Goal: Task Accomplishment & Management: Use online tool/utility

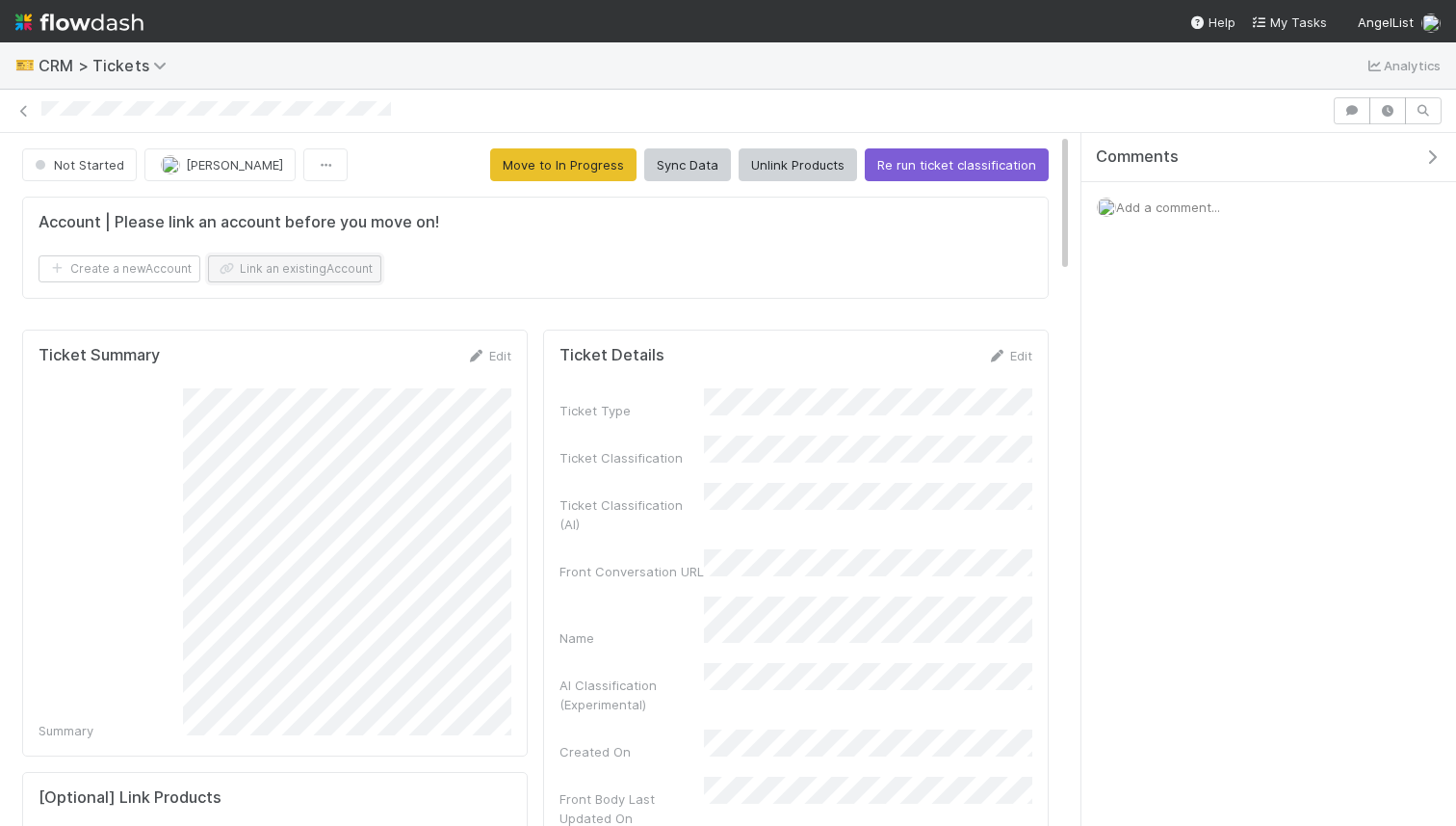
click at [324, 272] on button "Link an existing Account" at bounding box center [294, 269] width 173 height 27
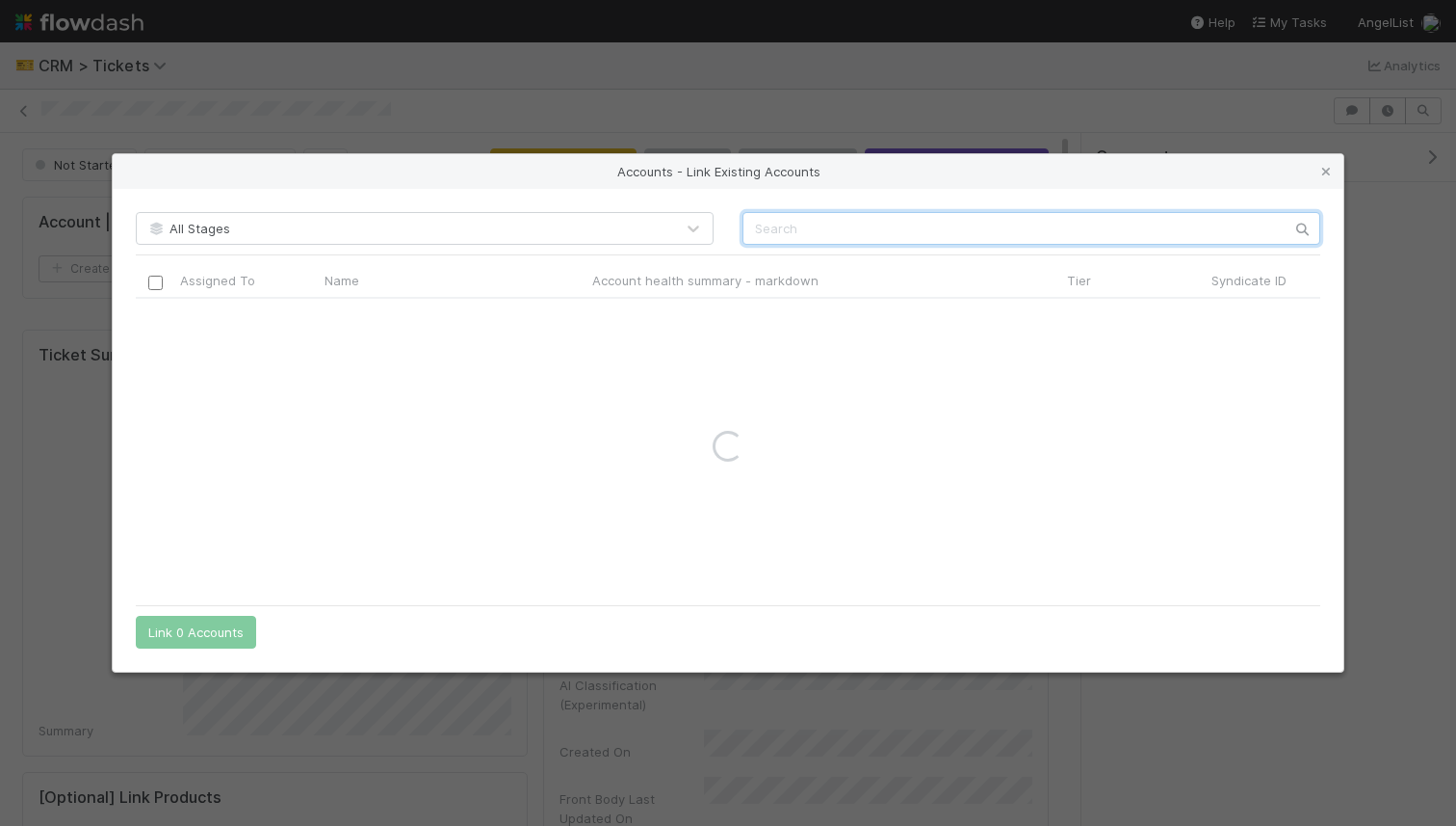
click at [765, 224] on input "text" at bounding box center [1031, 228] width 578 height 33
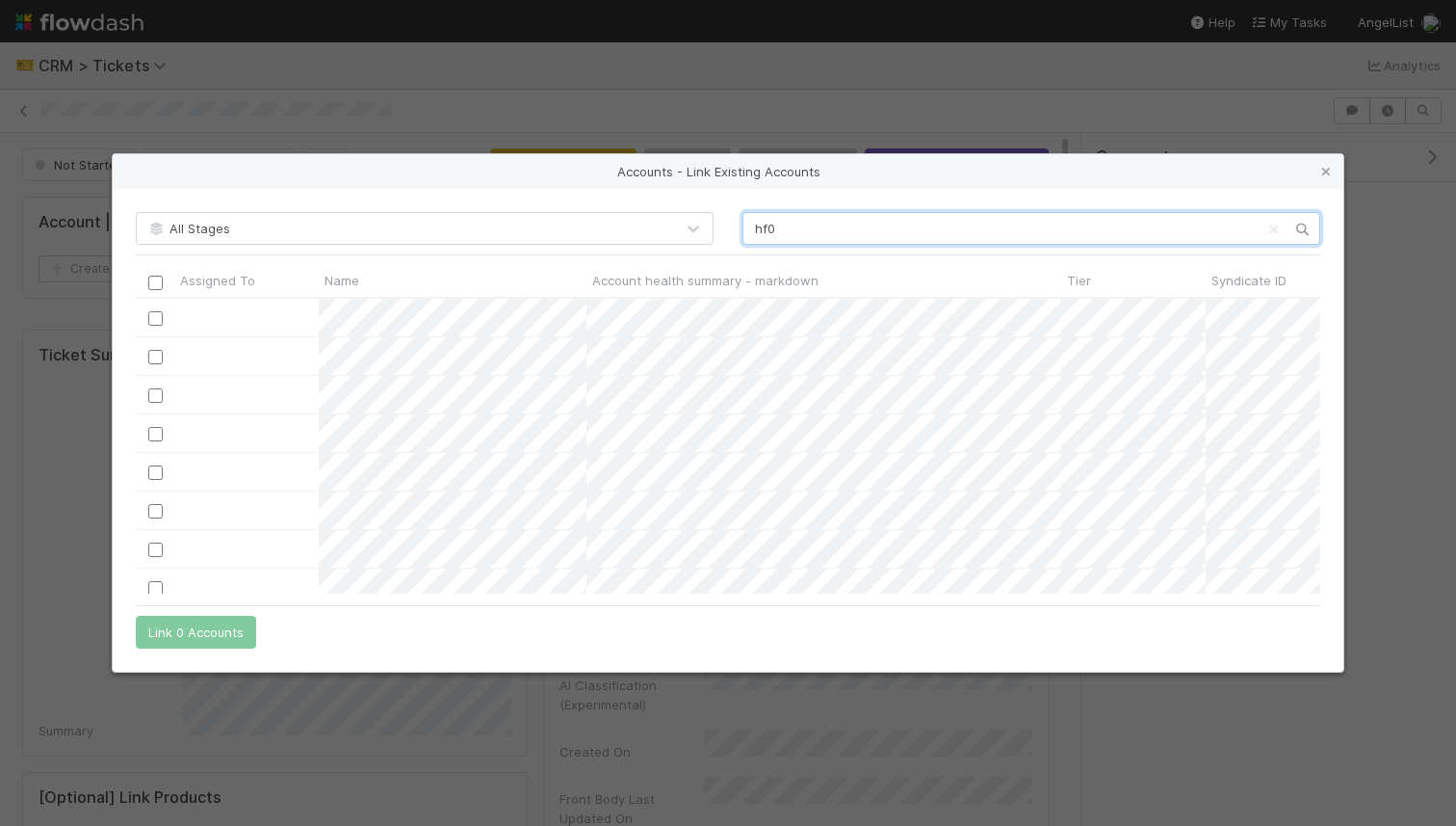
scroll to position [295, 1184]
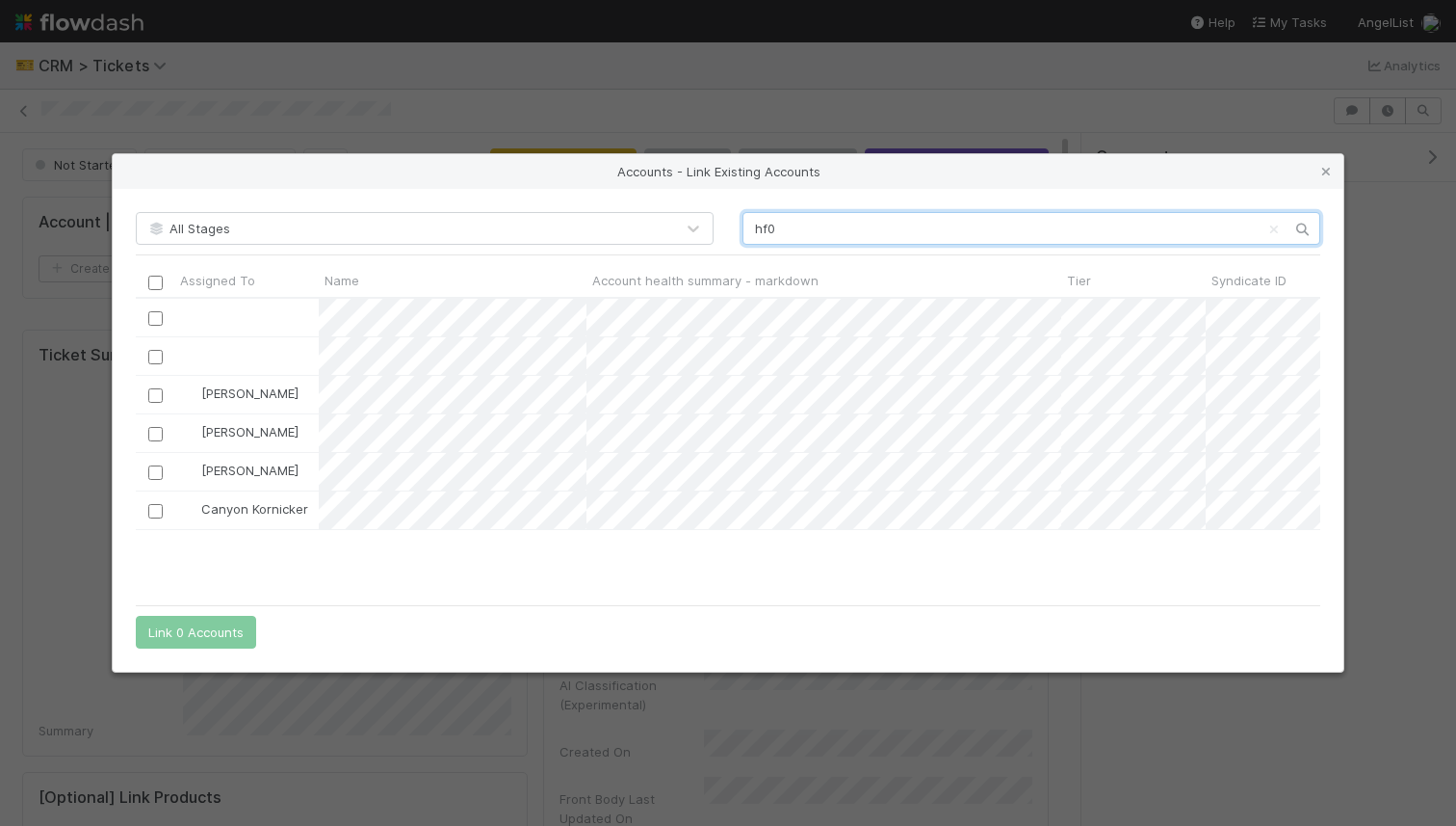
type input "hf0"
click at [158, 474] on input "checkbox" at bounding box center [156, 472] width 15 height 15
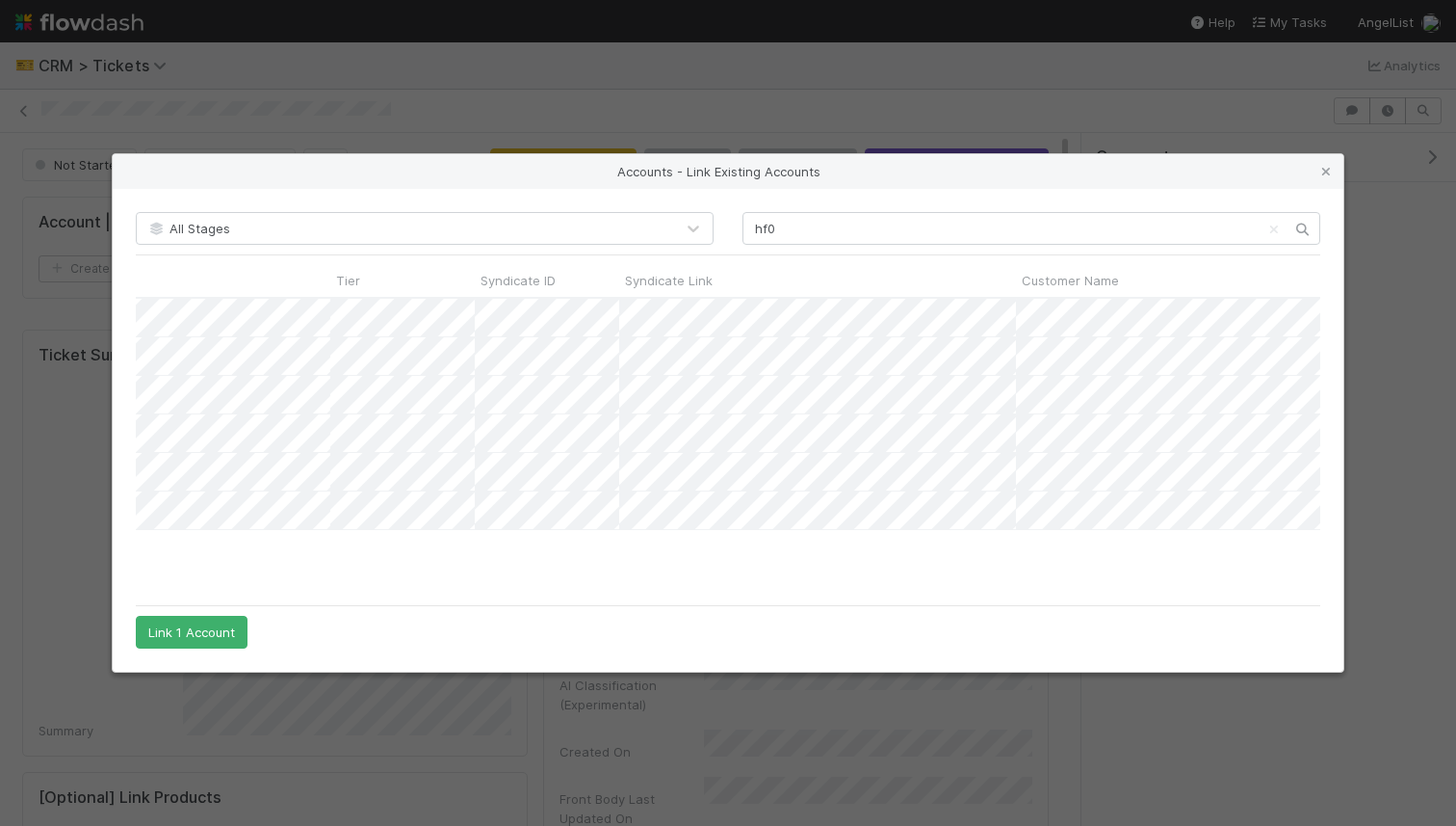
scroll to position [0, 0]
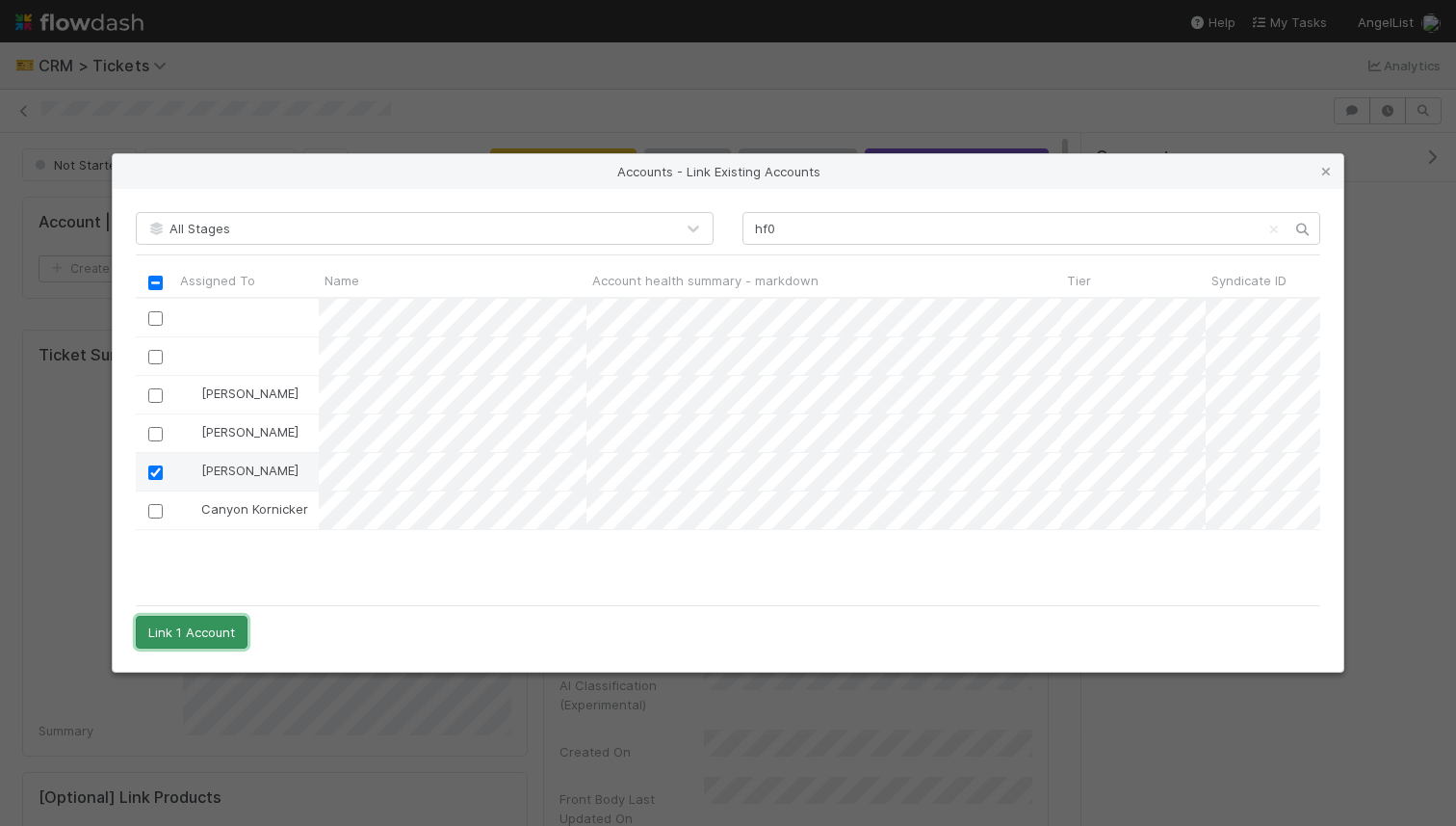
click at [200, 619] on button "Link 1 Account" at bounding box center [191, 632] width 112 height 33
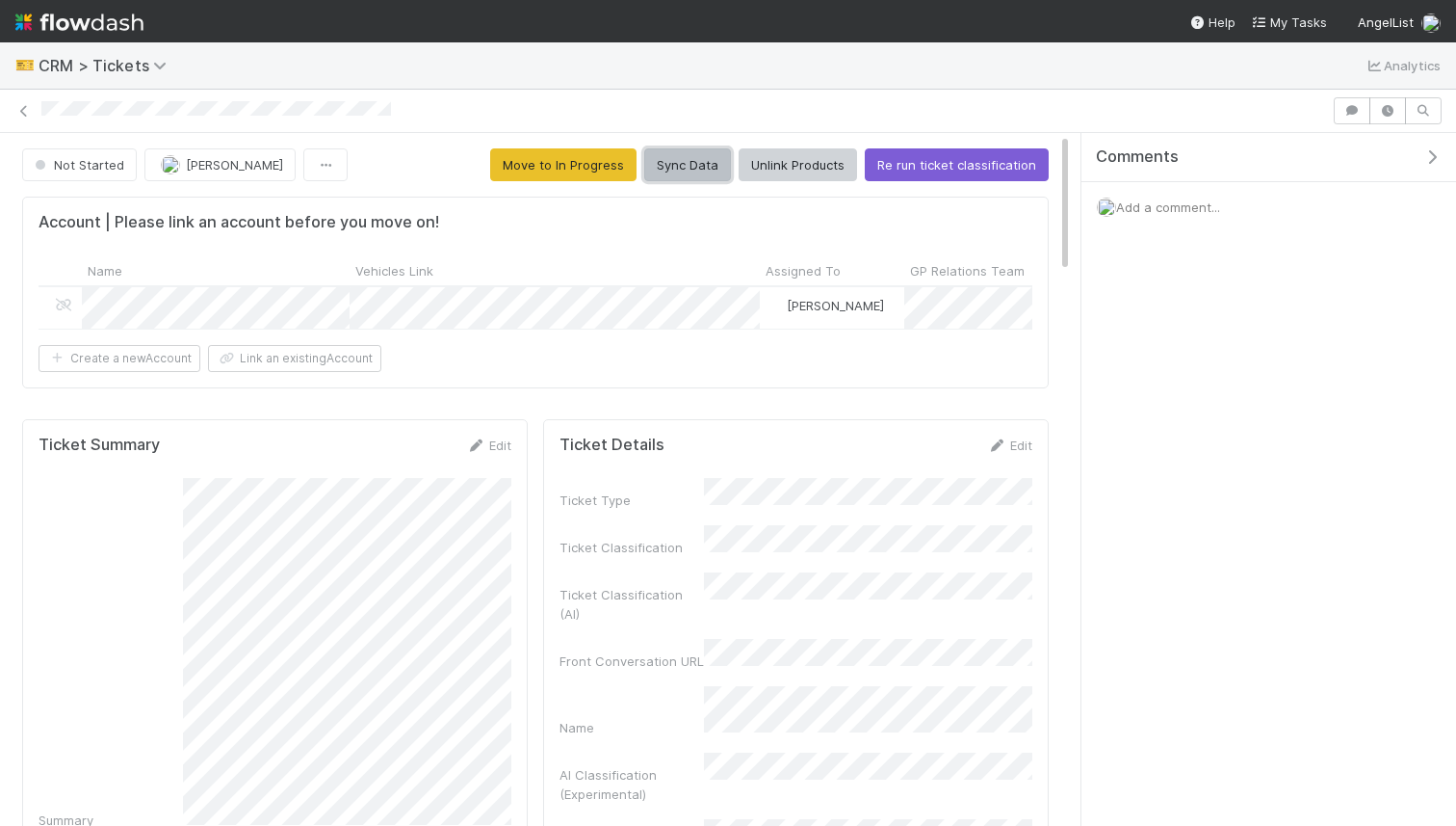
click at [722, 166] on button "Sync Data" at bounding box center [687, 165] width 86 height 33
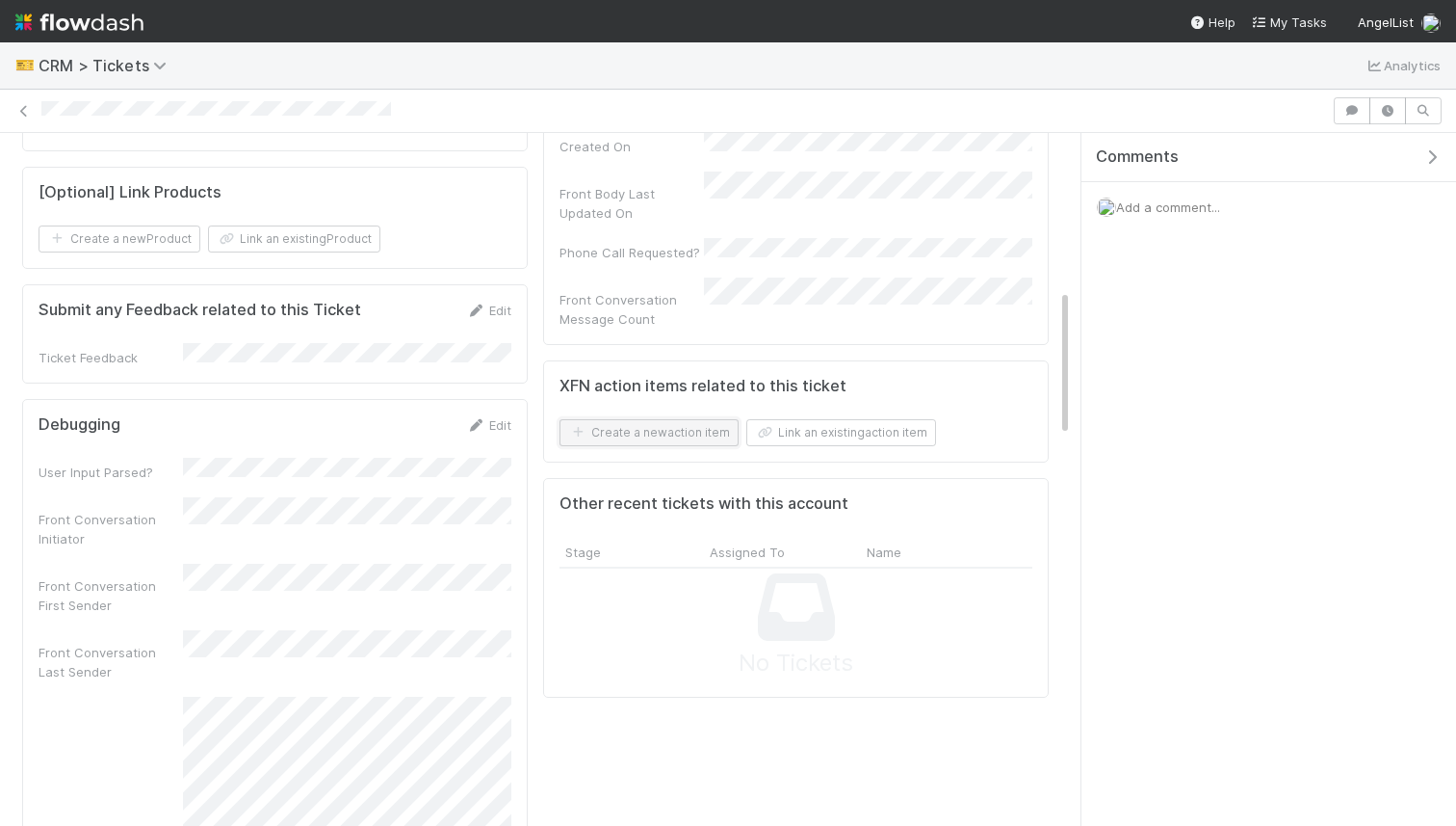
click at [715, 419] on button "Create a new action item" at bounding box center [649, 432] width 179 height 27
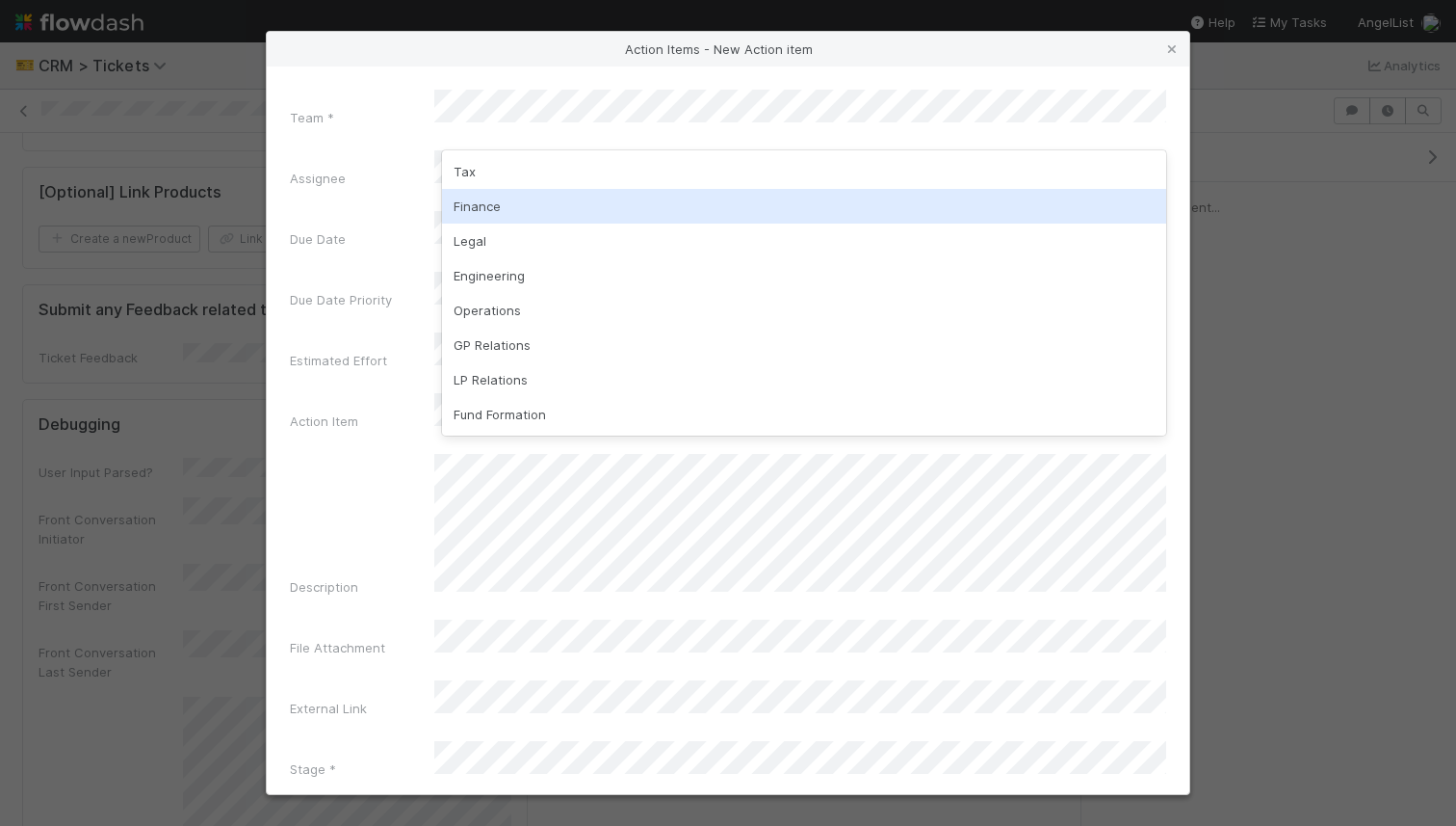
click at [554, 203] on div "Finance" at bounding box center [804, 205] width 725 height 35
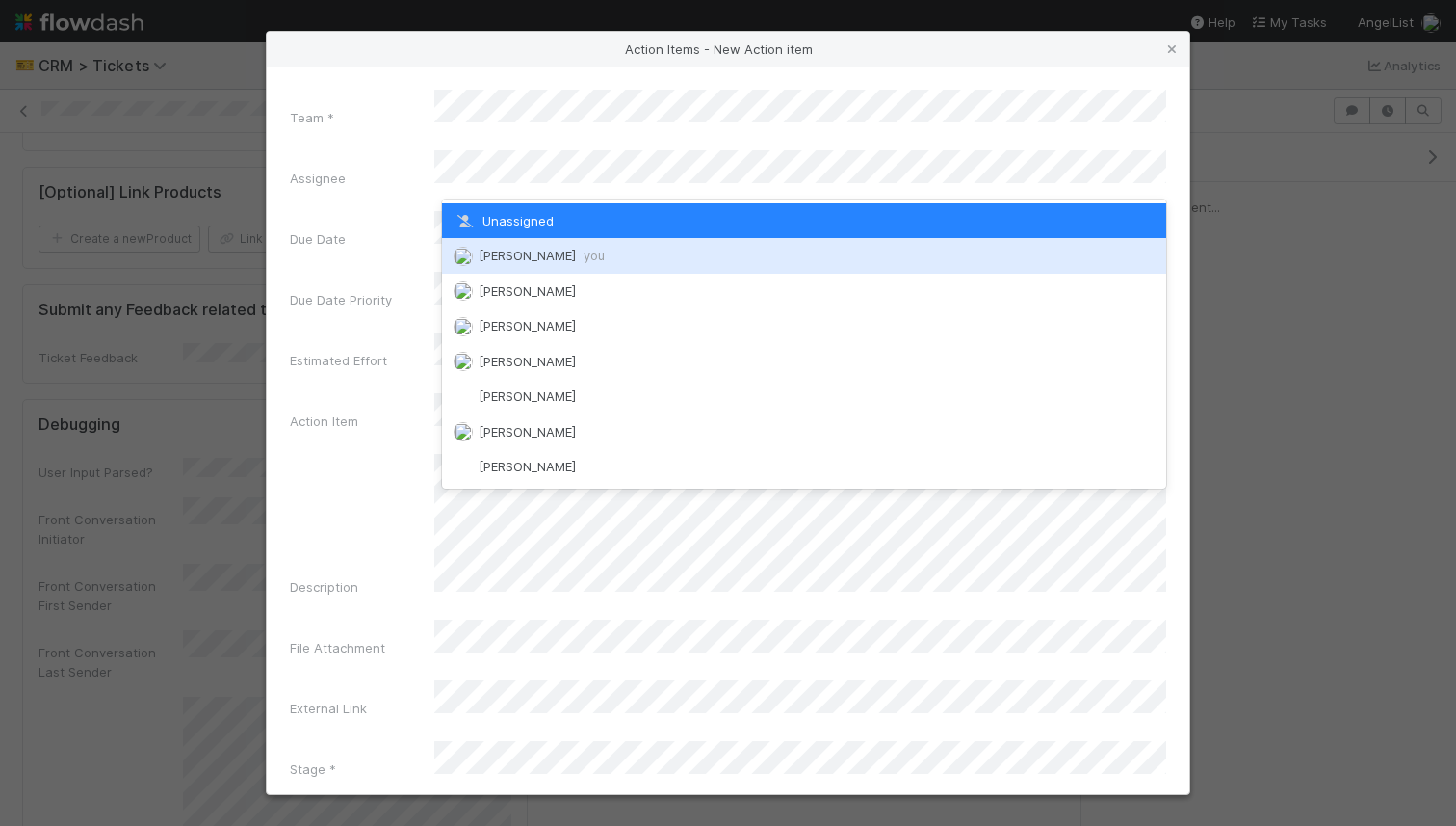
click at [552, 251] on span "[PERSON_NAME] you" at bounding box center [541, 256] width 126 height 16
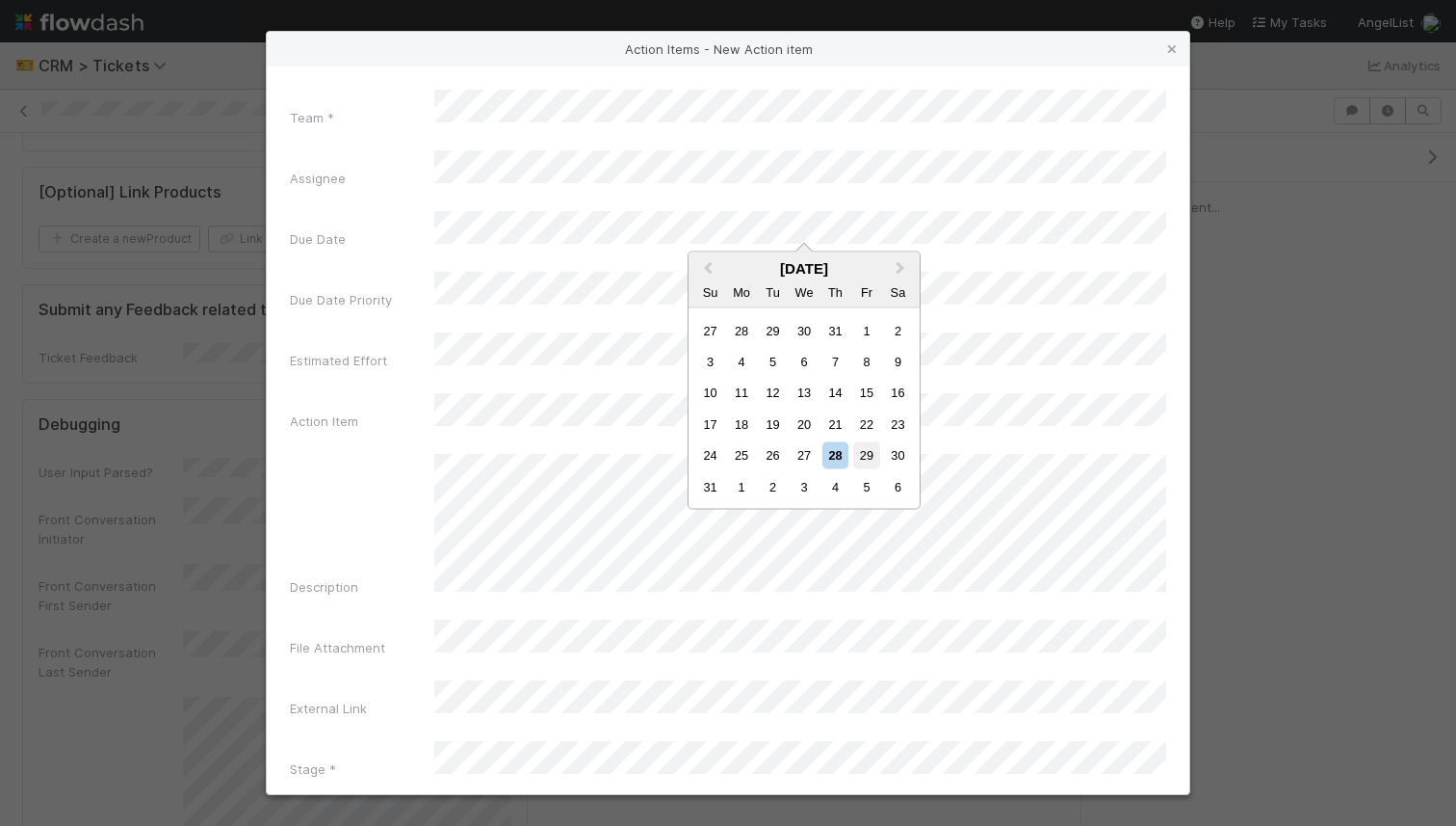
click at [861, 456] on div "29" at bounding box center [866, 455] width 26 height 26
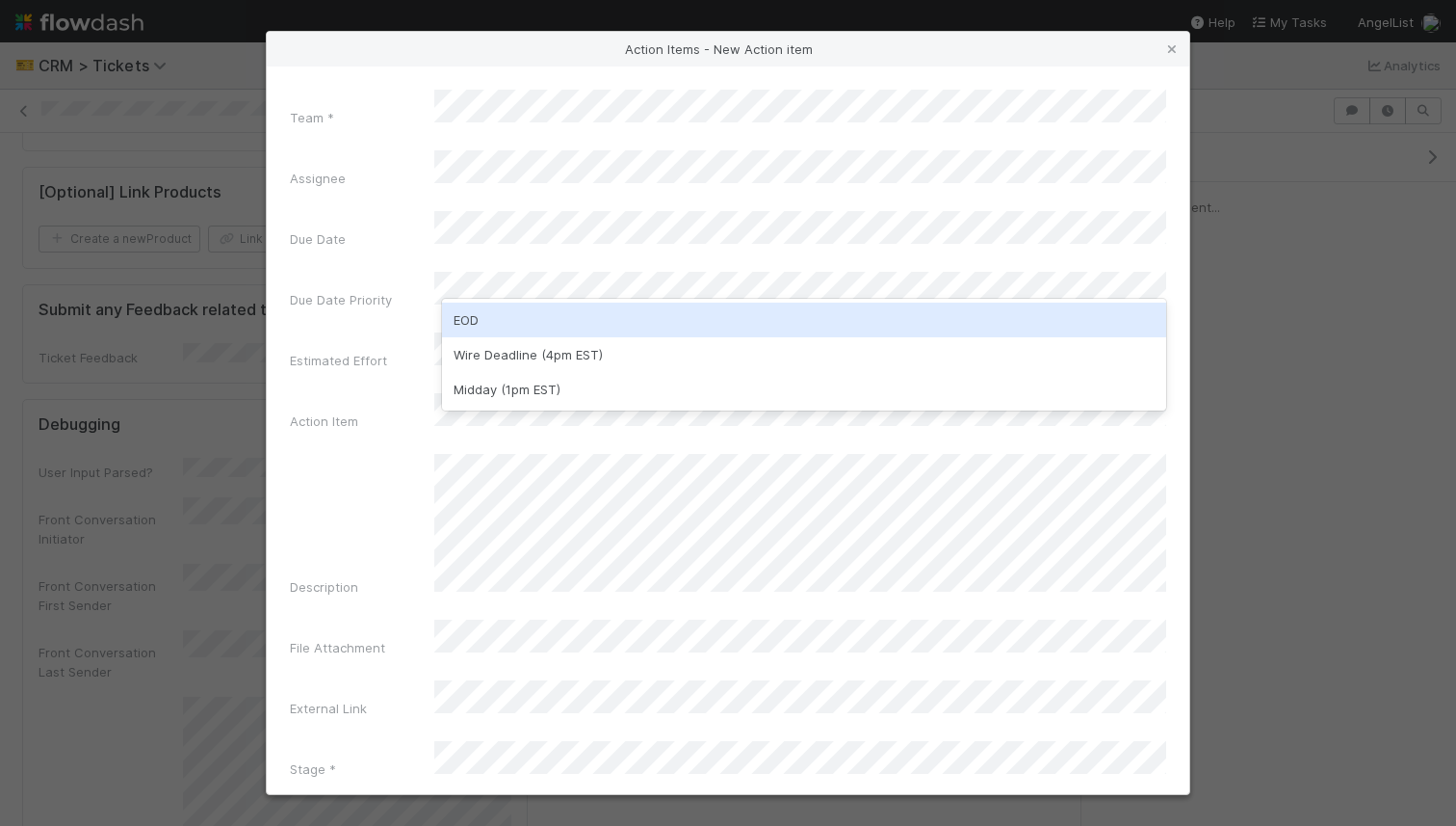
click at [654, 317] on div "EOD" at bounding box center [804, 319] width 725 height 35
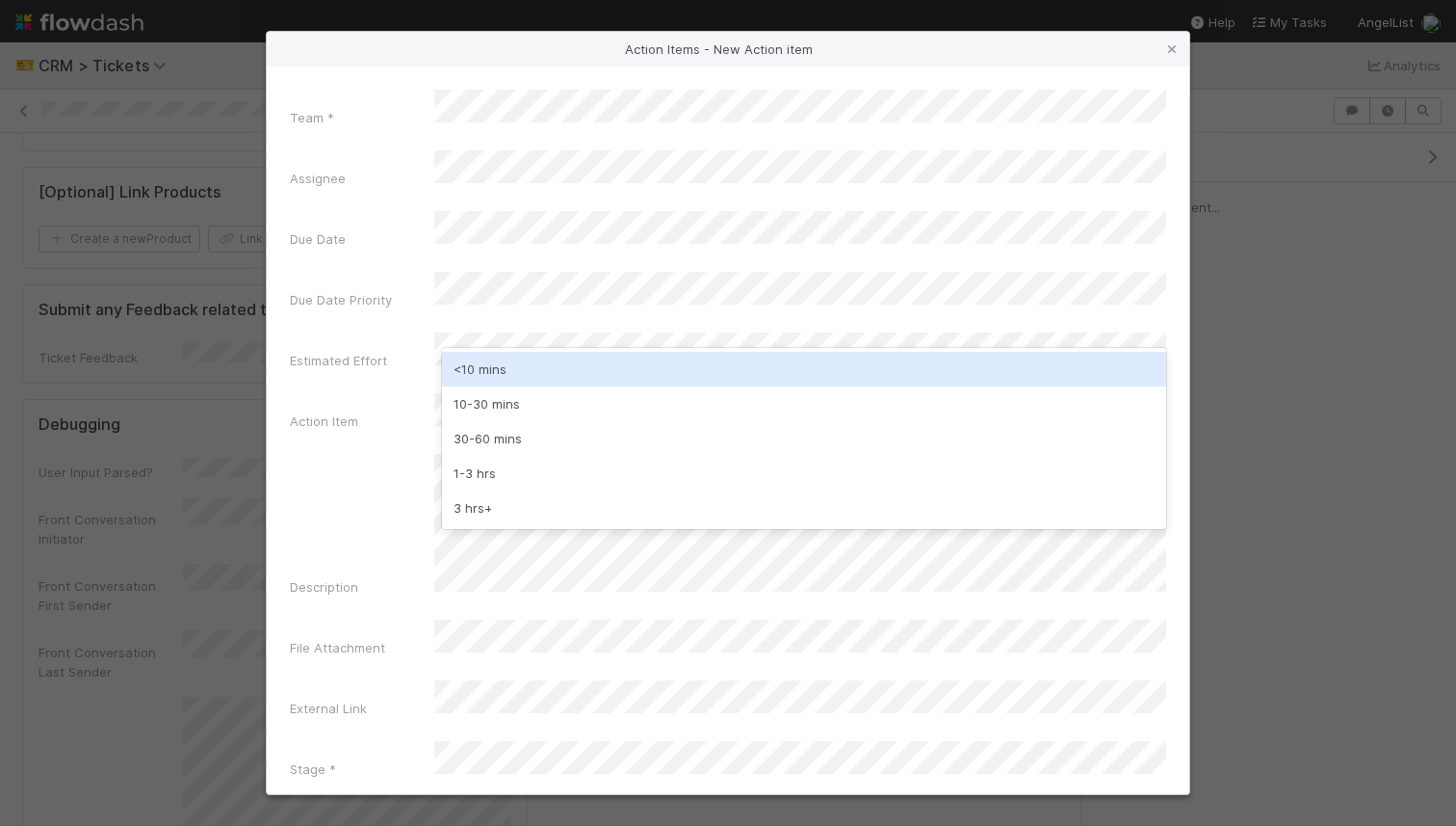
click at [598, 359] on div "<10 mins" at bounding box center [804, 369] width 725 height 35
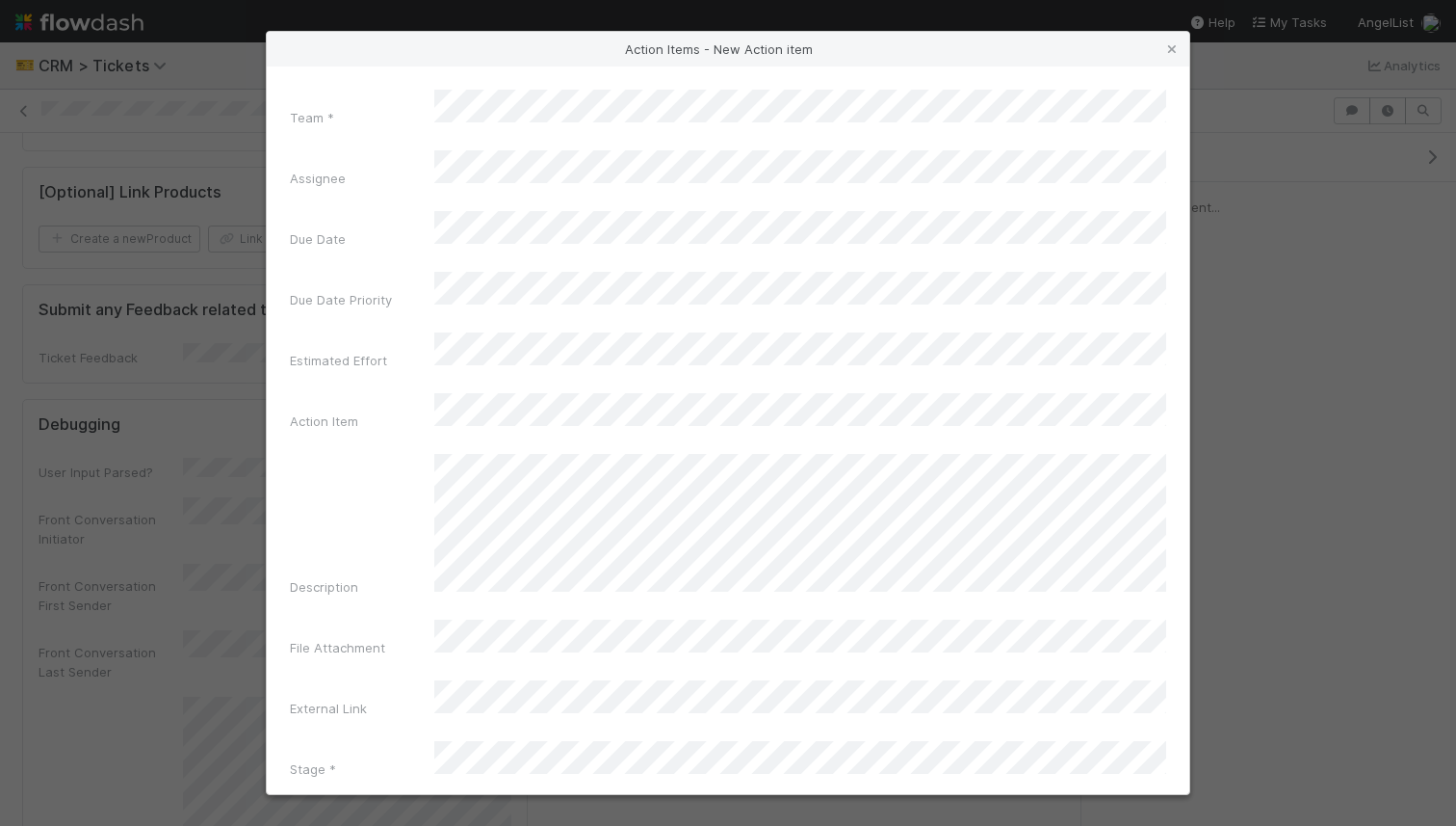
click at [751, 809] on button "Create Action item" at bounding box center [728, 827] width 876 height 37
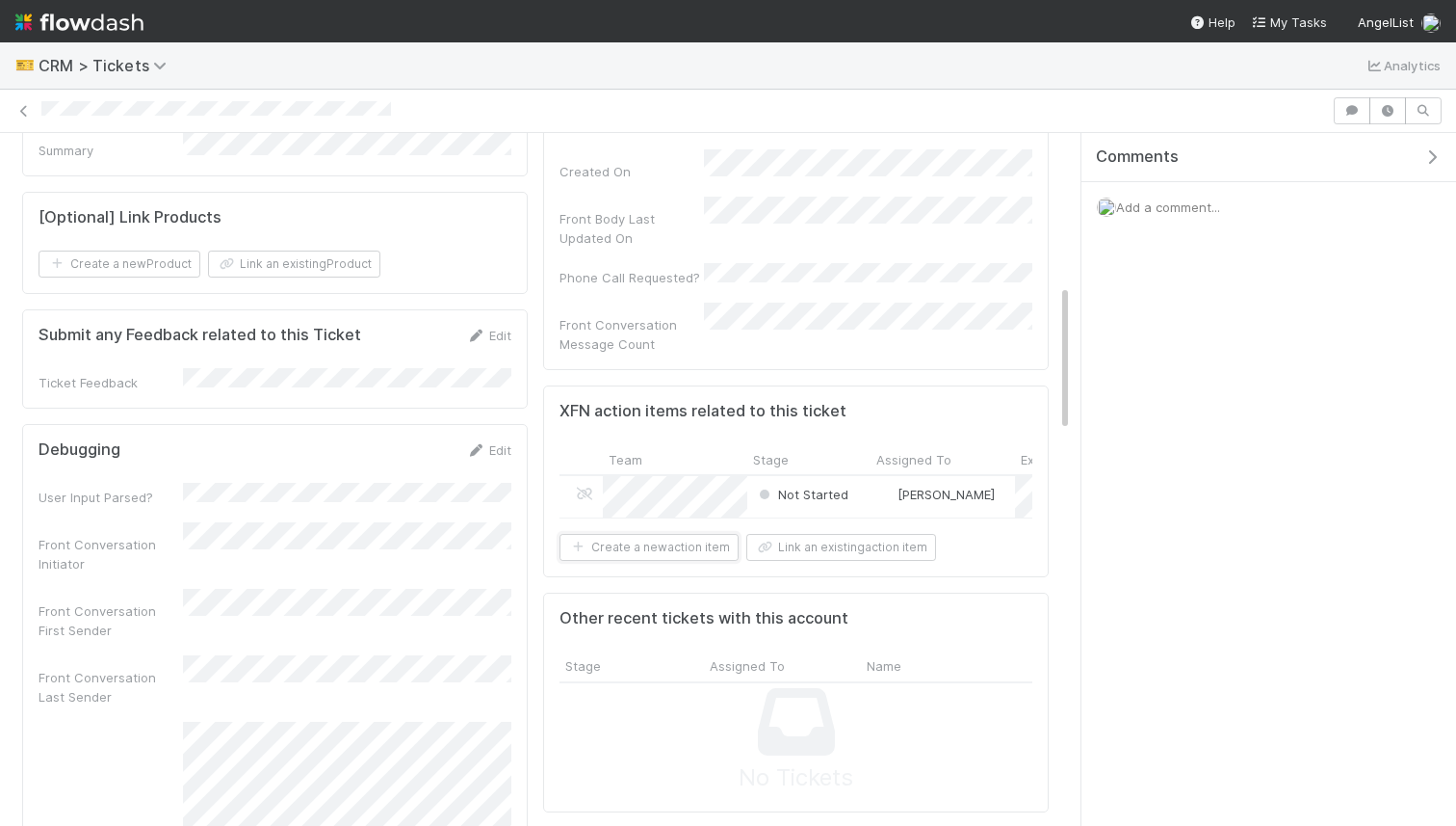
scroll to position [617, 0]
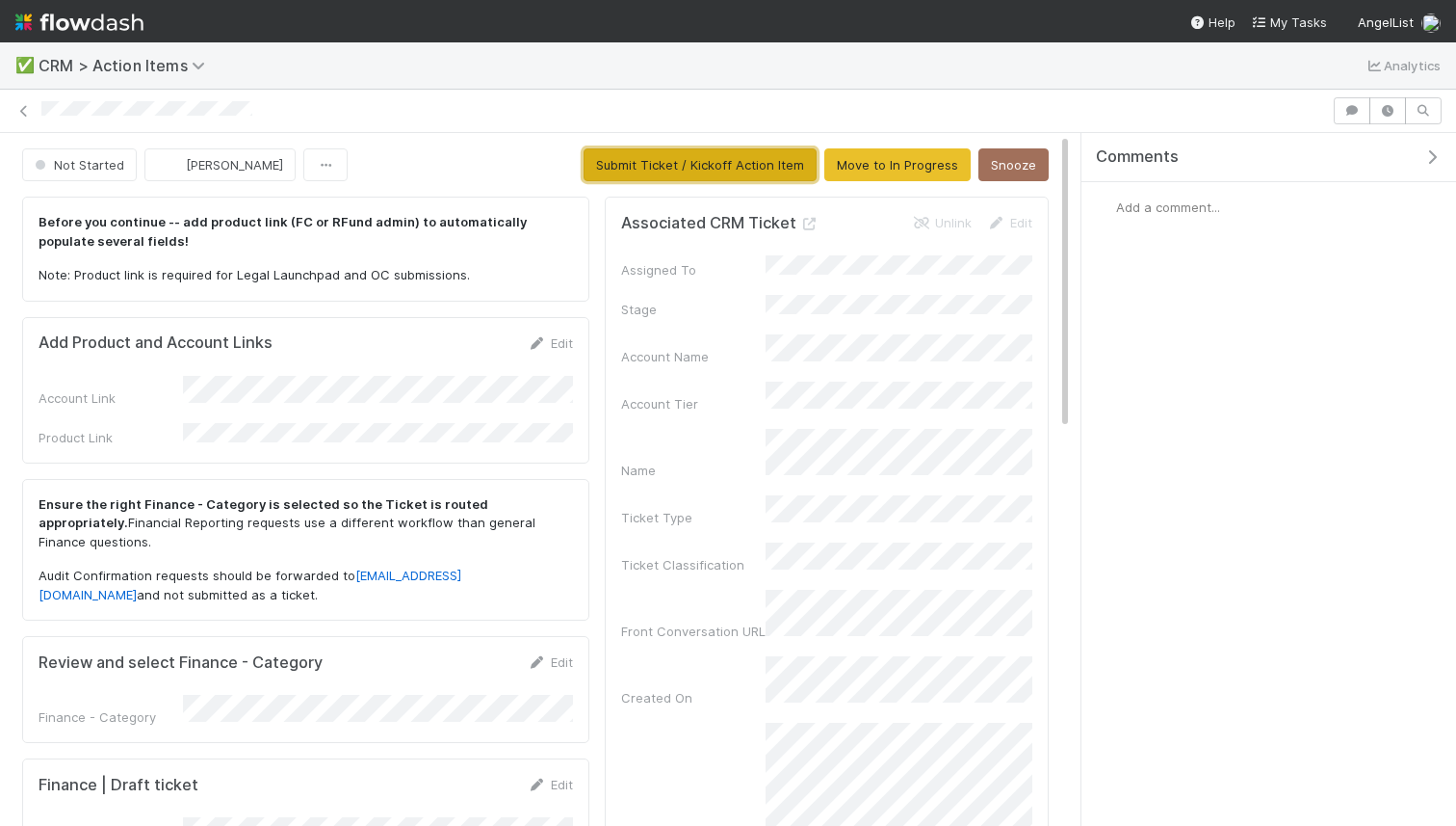
click at [729, 156] on button "Submit Ticket / Kickoff Action Item" at bounding box center [700, 165] width 233 height 33
